Goal: Information Seeking & Learning: Learn about a topic

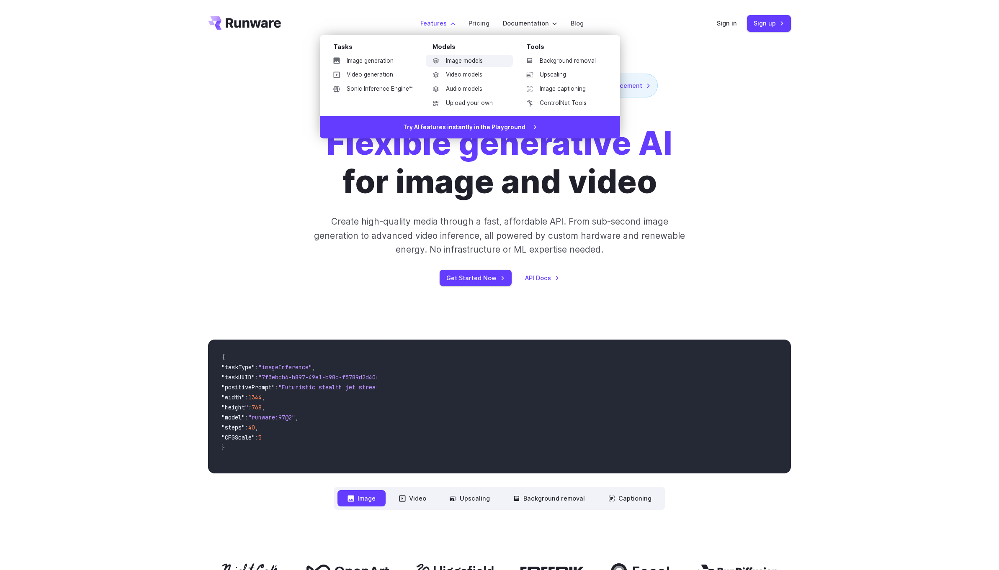
click at [459, 59] on link "Image models" at bounding box center [469, 61] width 87 height 13
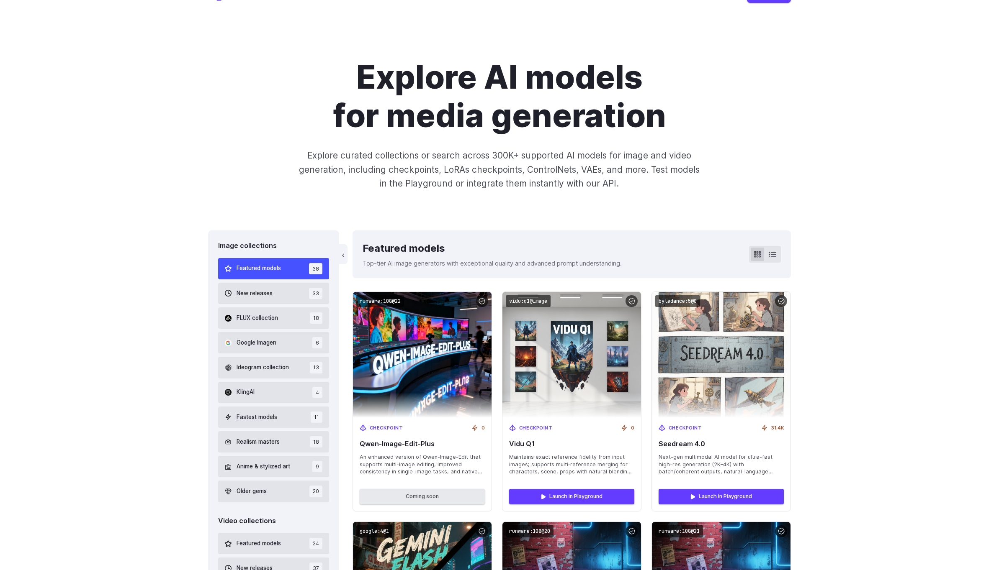
scroll to position [32, 0]
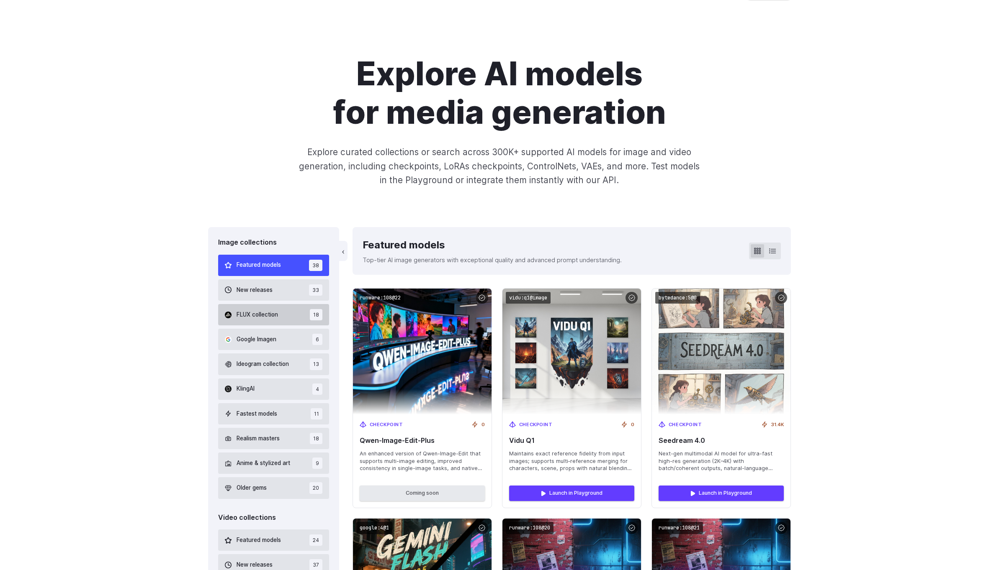
click at [273, 321] on button "FLUX collection 18" at bounding box center [273, 314] width 111 height 21
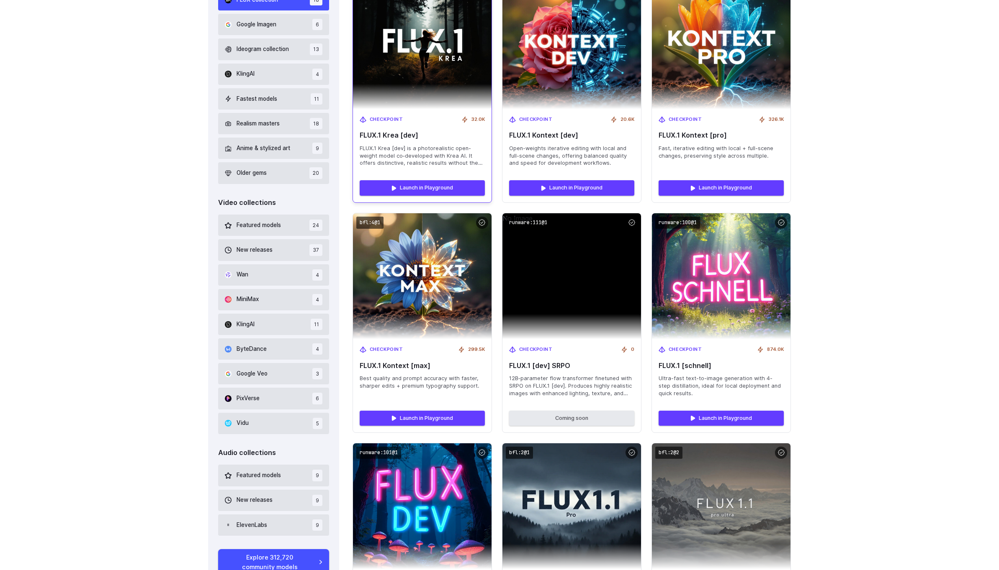
scroll to position [349, 0]
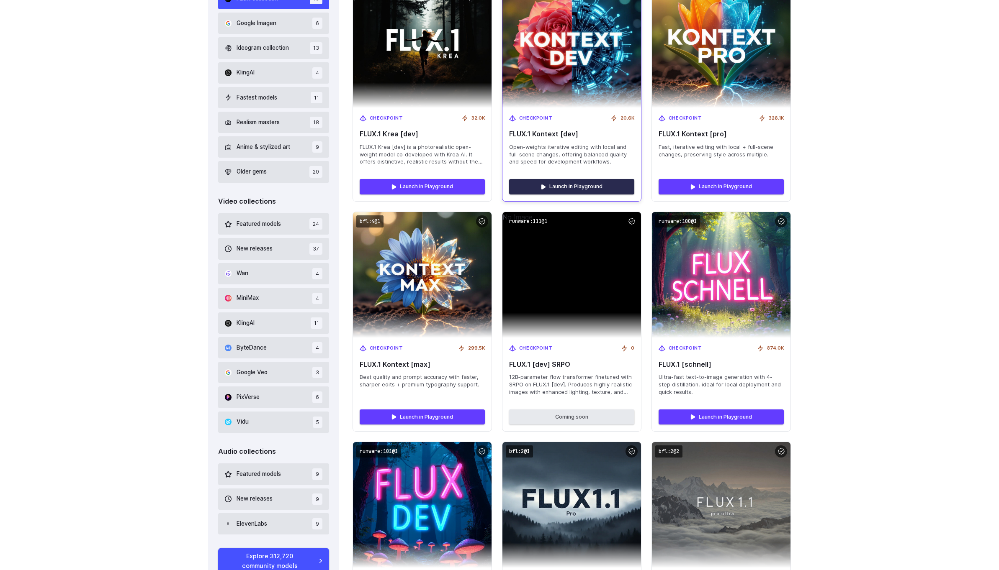
click at [552, 186] on link "Launch in Playground" at bounding box center [571, 186] width 125 height 15
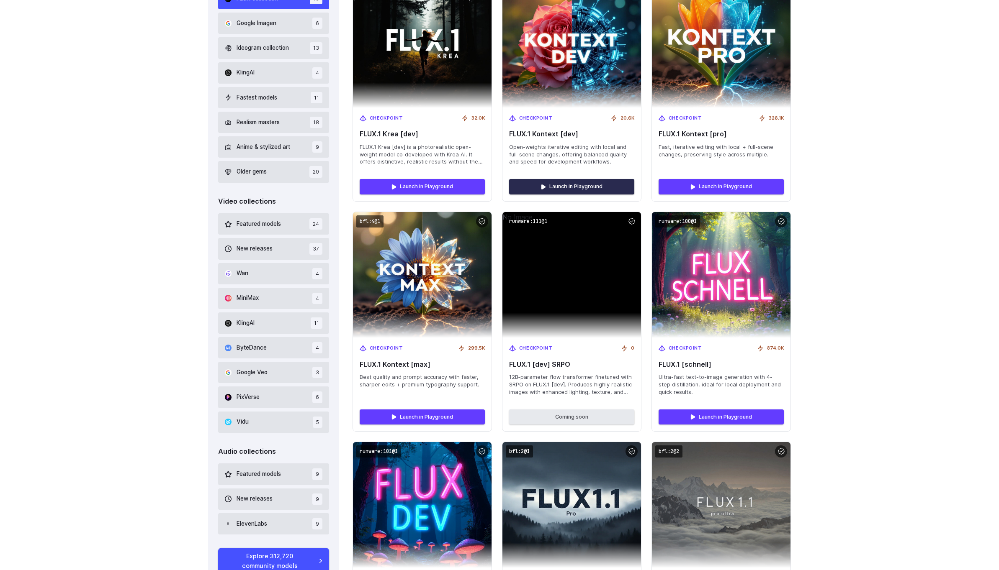
scroll to position [0, 0]
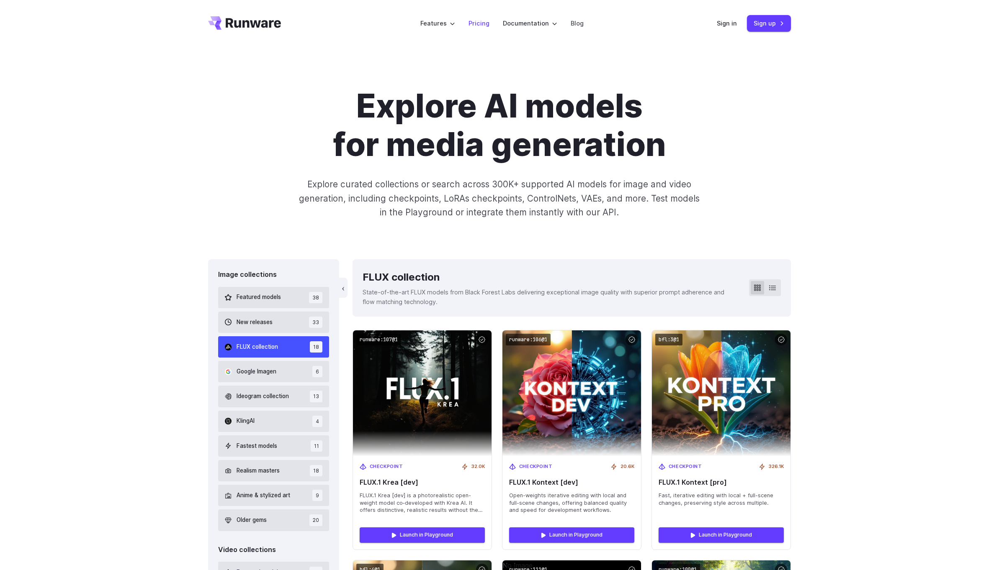
click at [472, 23] on link "Pricing" at bounding box center [478, 23] width 21 height 10
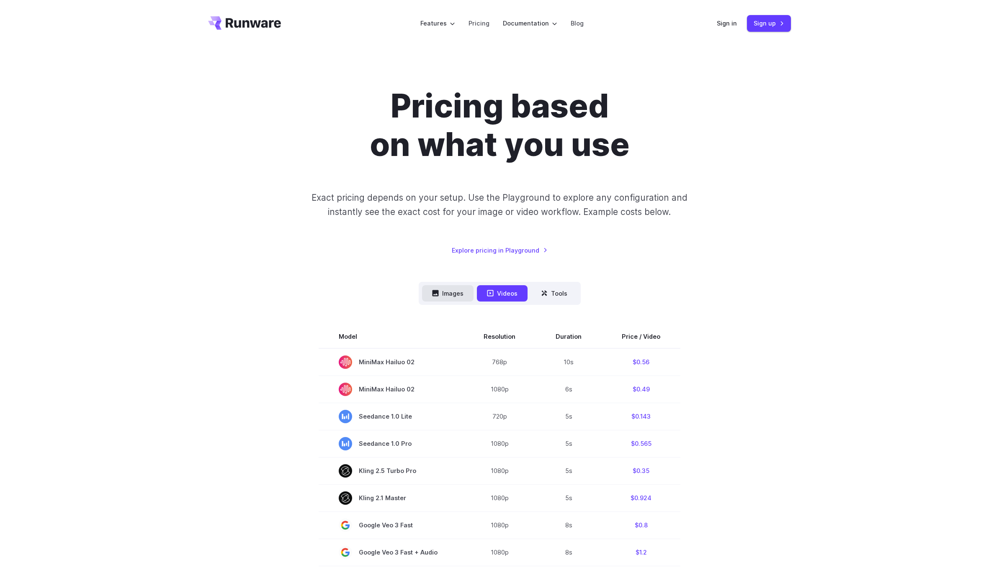
click at [446, 293] on button "Images" at bounding box center [447, 293] width 51 height 16
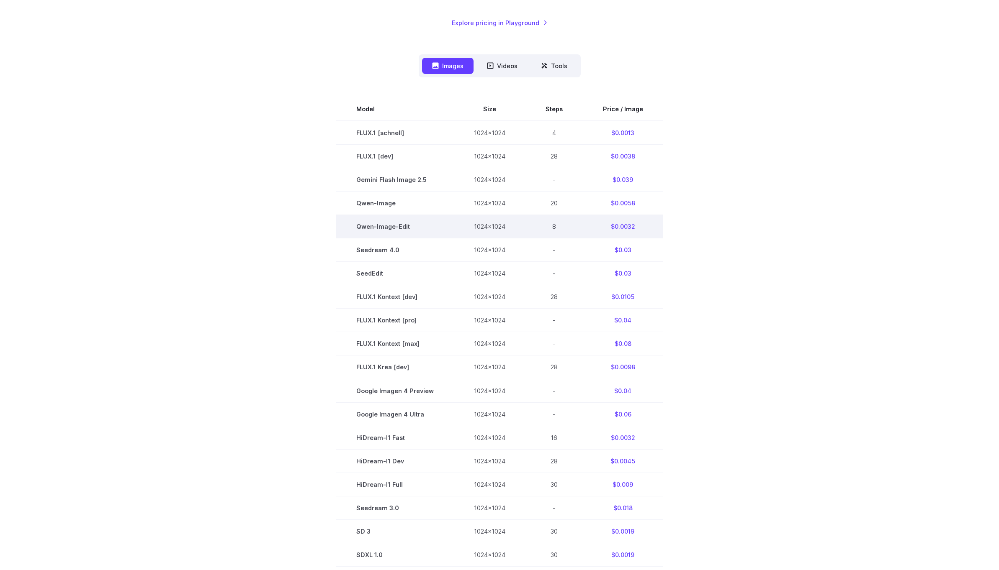
scroll to position [229, 0]
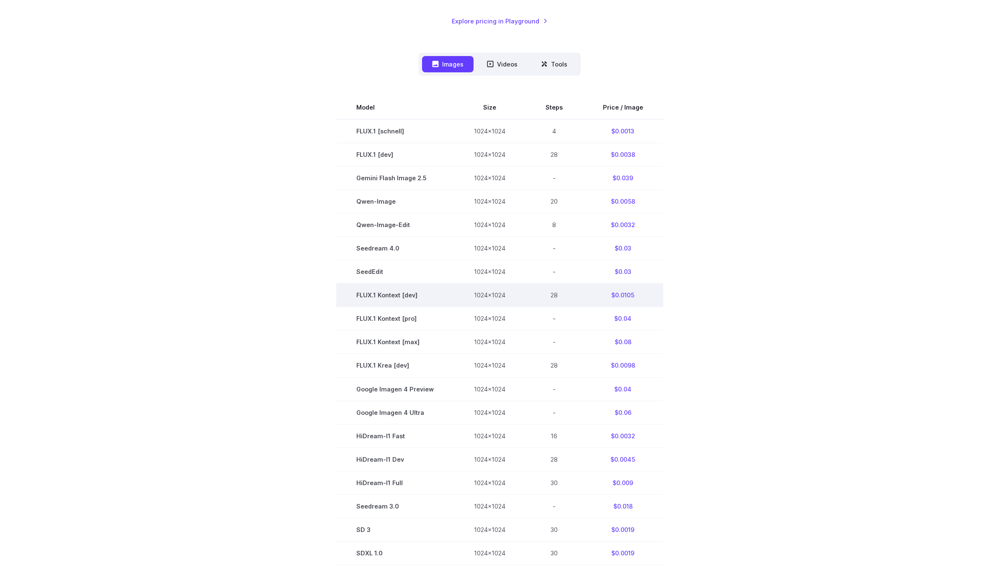
click at [623, 295] on td "$0.0105" at bounding box center [623, 295] width 80 height 23
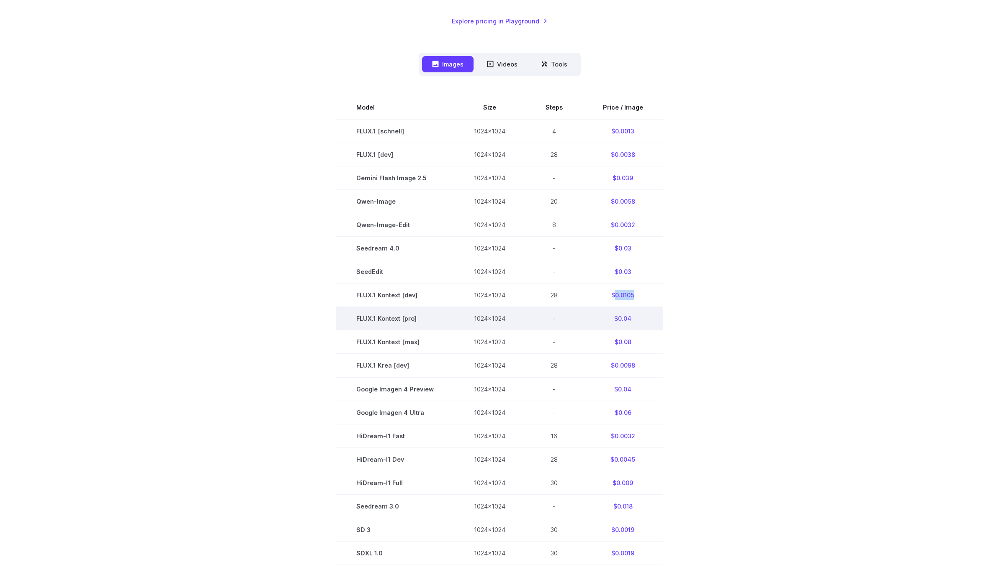
drag, startPoint x: 623, startPoint y: 295, endPoint x: 436, endPoint y: 313, distance: 187.9
click at [622, 295] on td "$0.0105" at bounding box center [623, 295] width 80 height 23
copy td "0.0105"
